Goal: Information Seeking & Learning: Learn about a topic

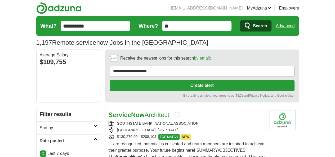
click at [267, 22] on span "Search" at bounding box center [260, 26] width 14 height 11
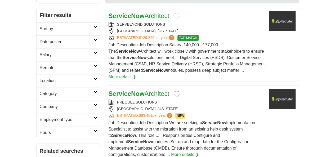
scroll to position [106, 0]
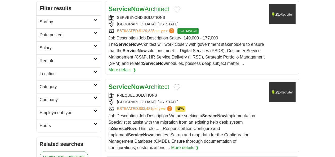
click at [195, 99] on div "[GEOGRAPHIC_DATA], [US_STATE]" at bounding box center [187, 102] width 156 height 6
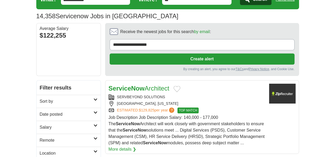
click at [47, 111] on h2 "Date posted" at bounding box center [67, 114] width 54 height 6
click at [40, 139] on link "Last 7 days" at bounding box center [69, 142] width 58 height 6
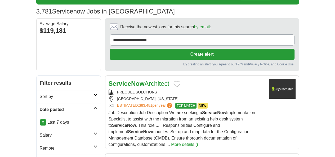
scroll to position [79, 0]
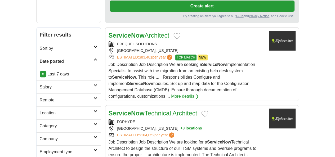
click at [40, 97] on h2 "Remote" at bounding box center [67, 100] width 54 height 6
click at [40, 110] on link "Remote jobs" at bounding box center [52, 112] width 24 height 4
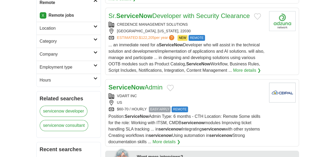
scroll to position [185, 0]
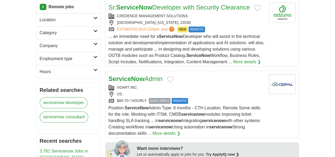
click at [184, 85] on div "VDART INC" at bounding box center [187, 88] width 156 height 6
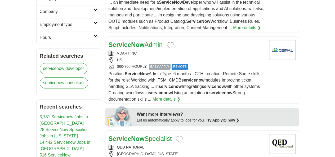
scroll to position [238, 0]
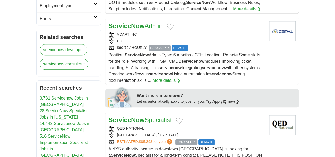
click at [207, 126] on div "QED NATIONAL" at bounding box center [187, 129] width 156 height 6
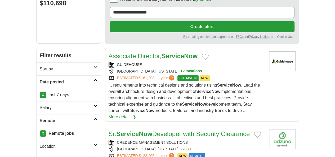
scroll to position [26, 0]
